Goal: Task Accomplishment & Management: Use online tool/utility

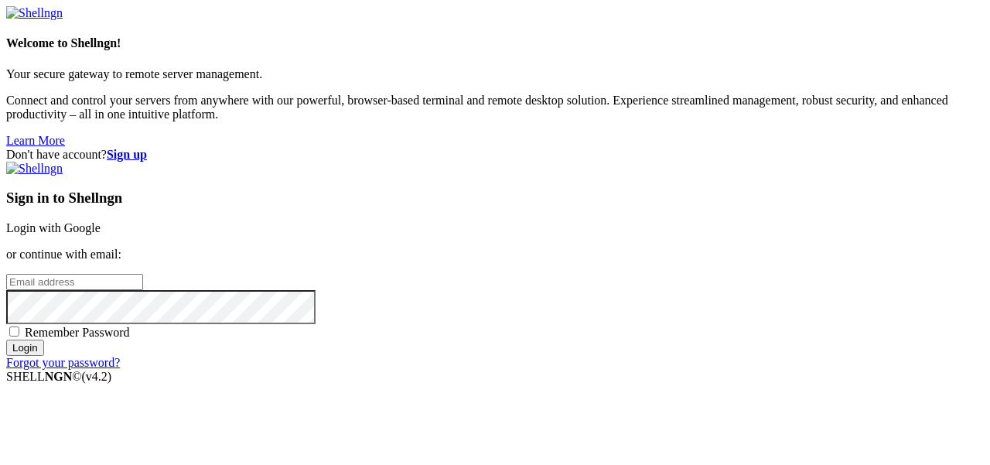
click at [101, 221] on link "Login with Google" at bounding box center [53, 227] width 94 height 13
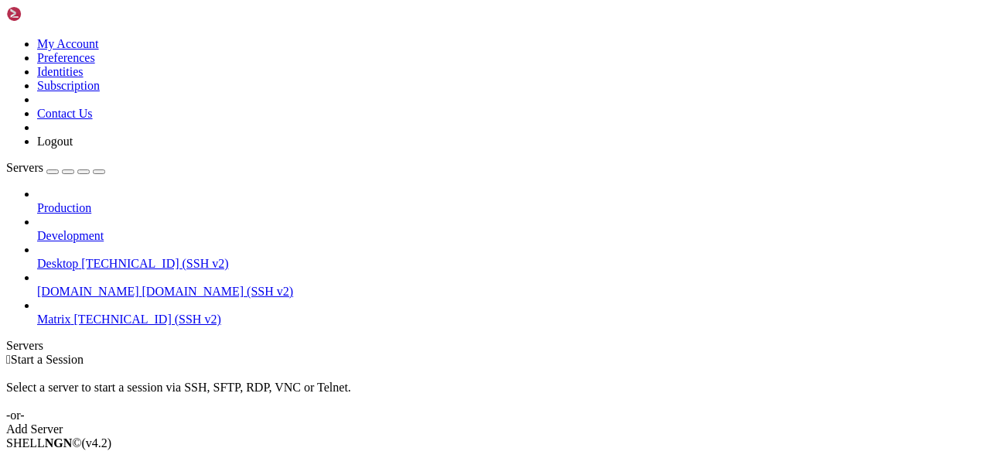
click at [107, 312] on span "[TECHNICAL_ID] (SSH v2)" at bounding box center [147, 318] width 147 height 13
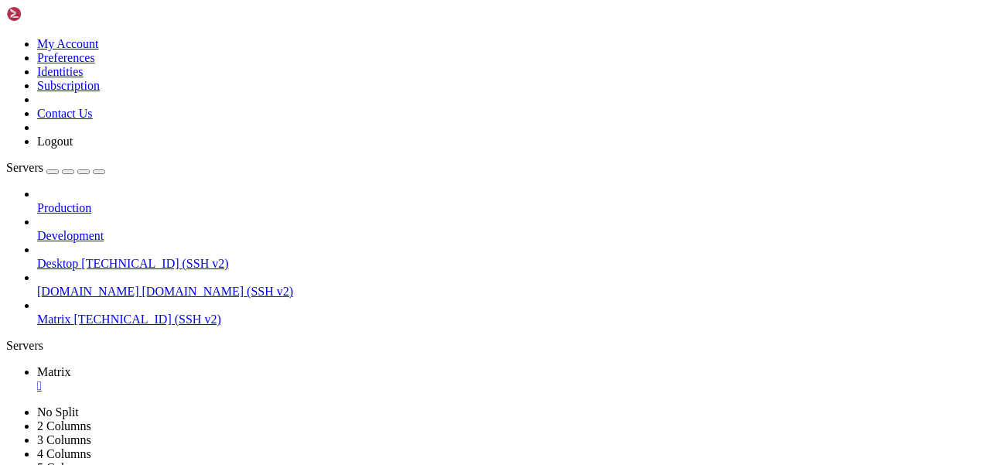
scroll to position [26, 0]
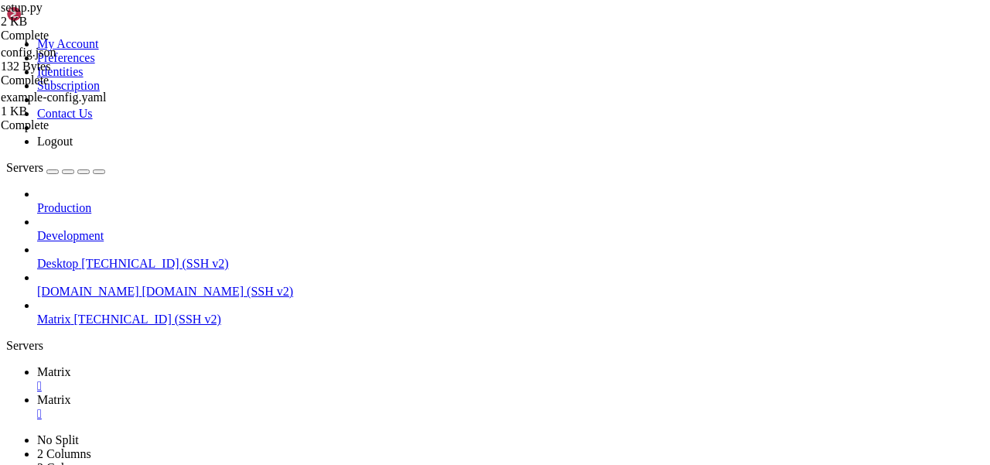
scroll to position [0, 0]
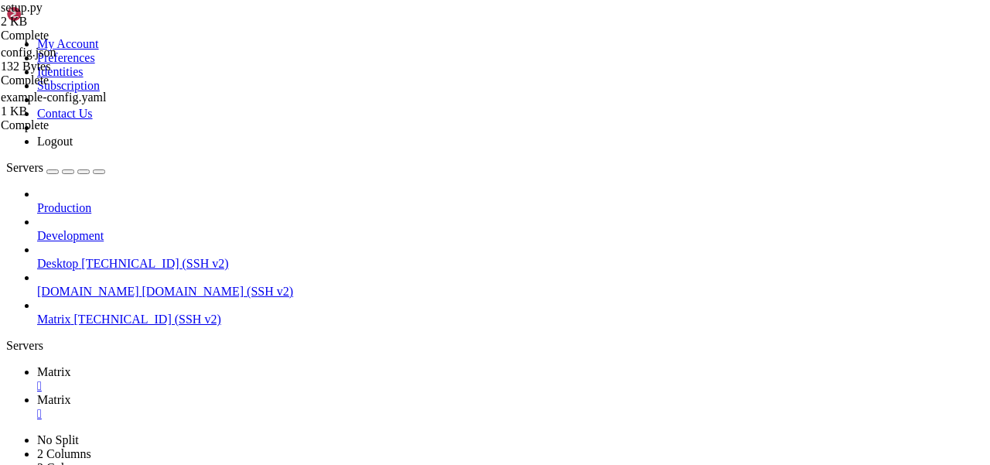
scroll to position [2, 0]
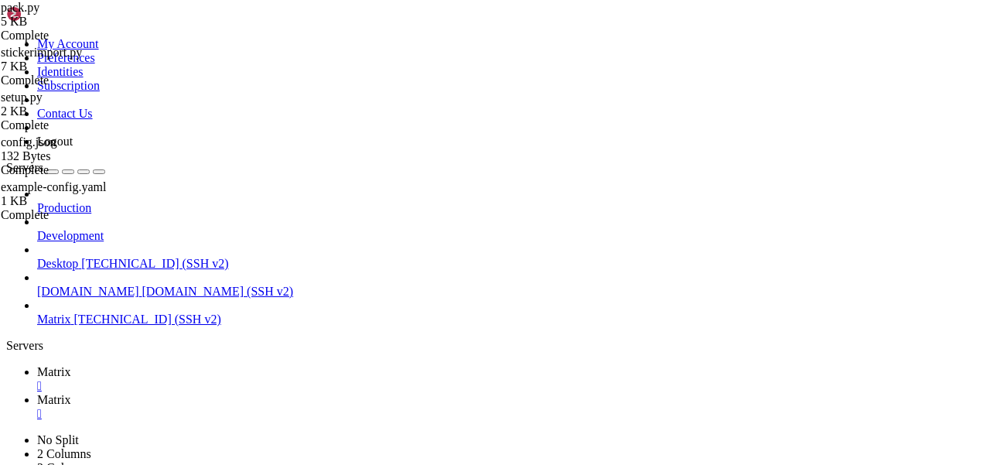
scroll to position [1026, 0]
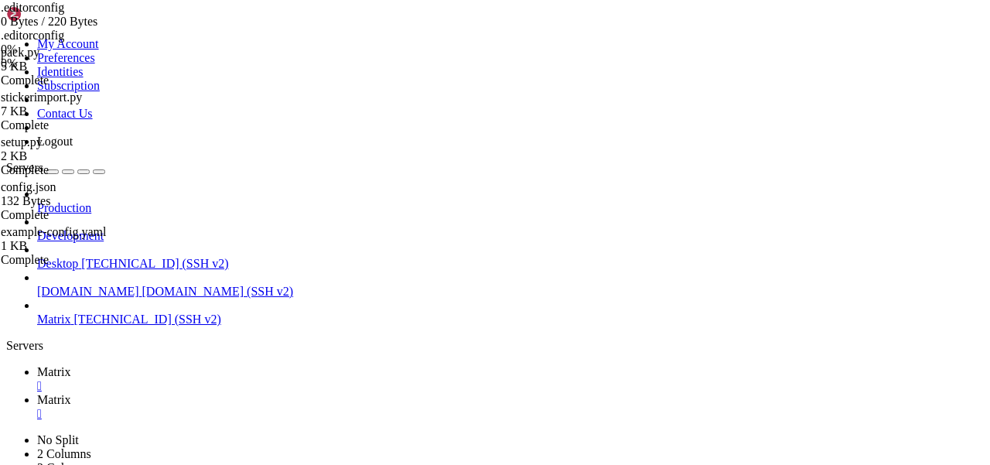
scroll to position [419, 0]
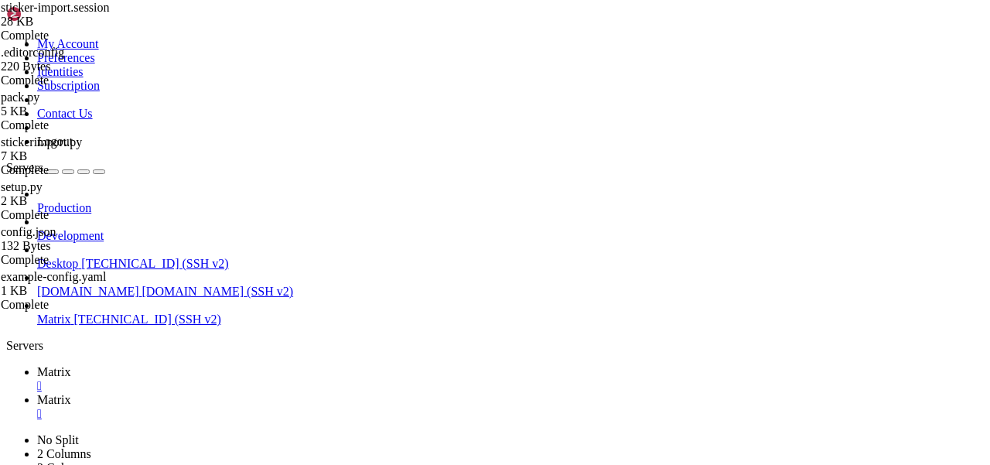
scroll to position [0, 0]
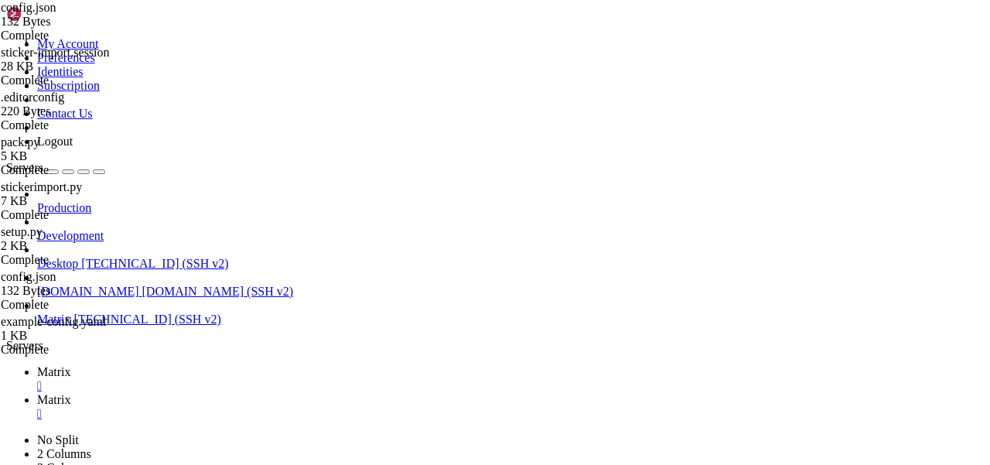
scroll to position [65, 0]
type input "/home/addons/stickerpicker/maunium_stickerpicker.egg-info"
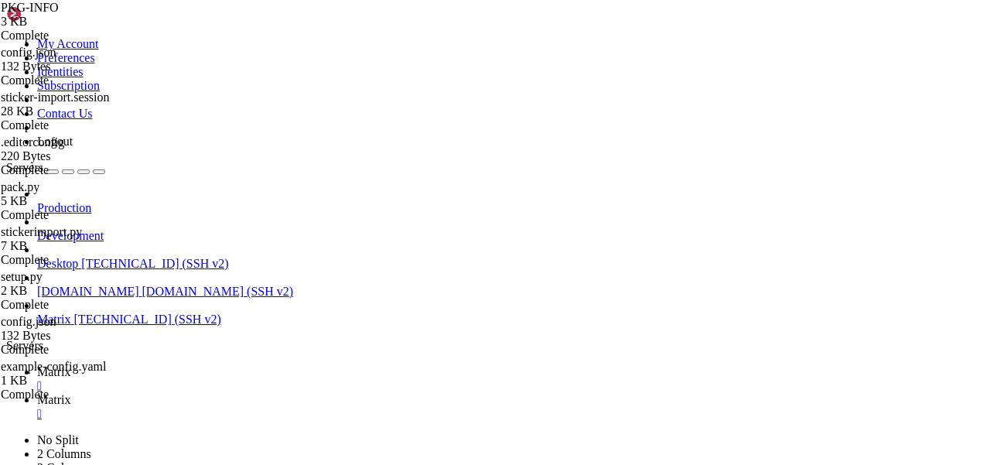
scroll to position [136, 0]
type textarea "| Feature | Scalar | Dimension | Maunium sticker picker |"
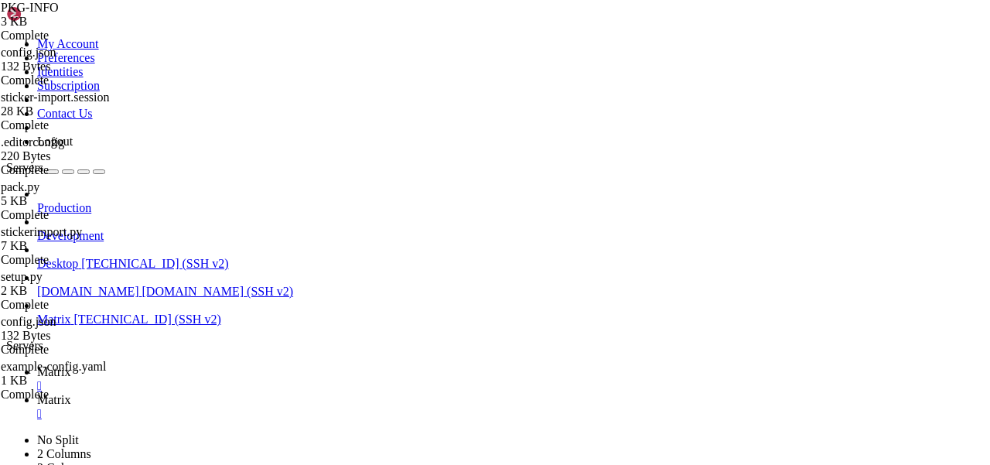
scroll to position [164, 0]
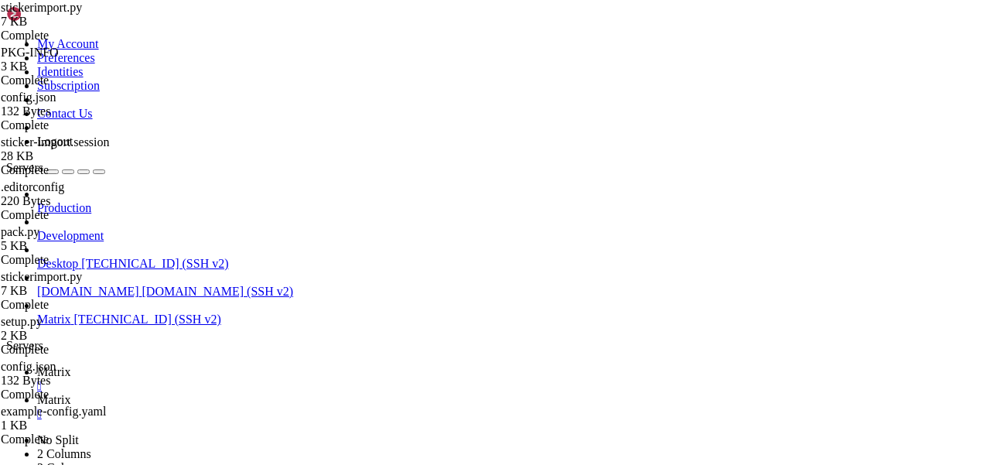
scroll to position [0, 0]
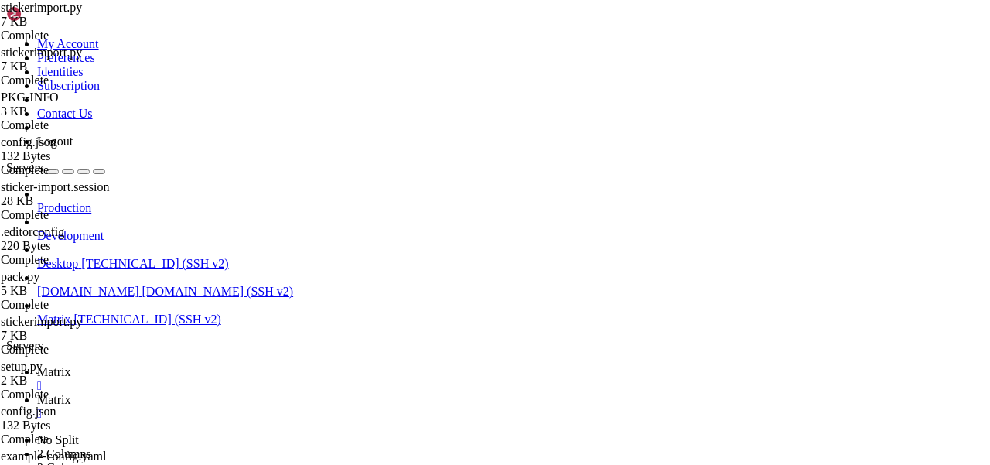
scroll to position [1021, 0]
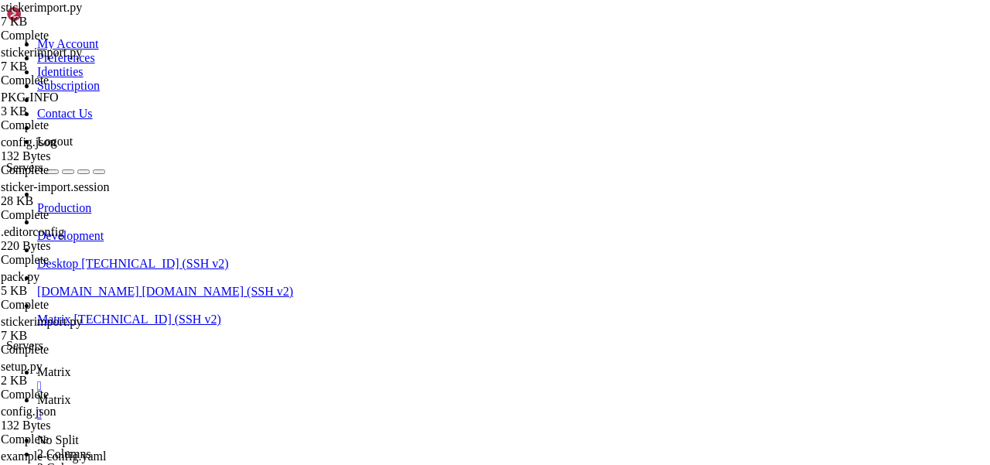
scroll to position [419, 0]
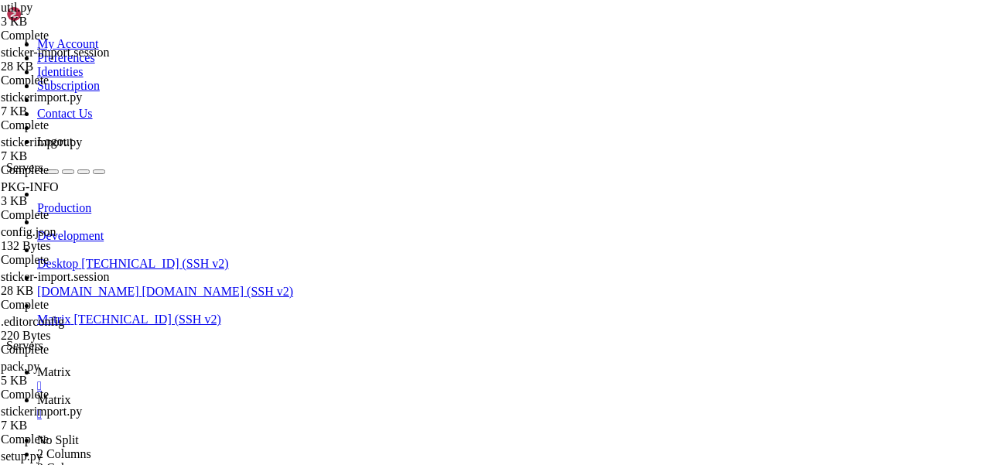
scroll to position [497, 0]
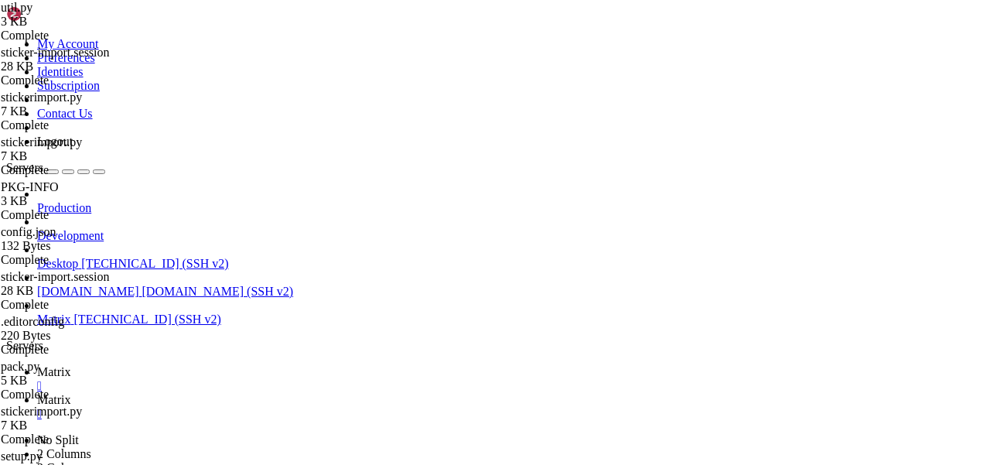
scroll to position [2, 0]
type input "/home/addons/stickerpicker"
